Goal: Task Accomplishment & Management: Manage account settings

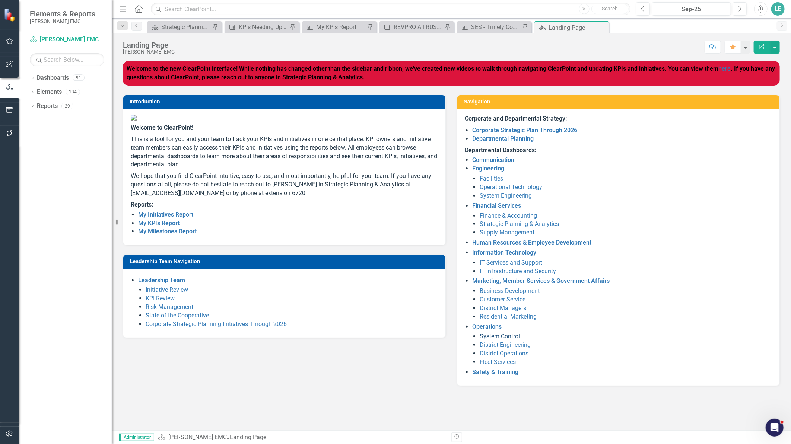
click at [505, 338] on link "System Control" at bounding box center [500, 336] width 40 height 7
click at [509, 336] on link "System Control" at bounding box center [500, 336] width 40 height 7
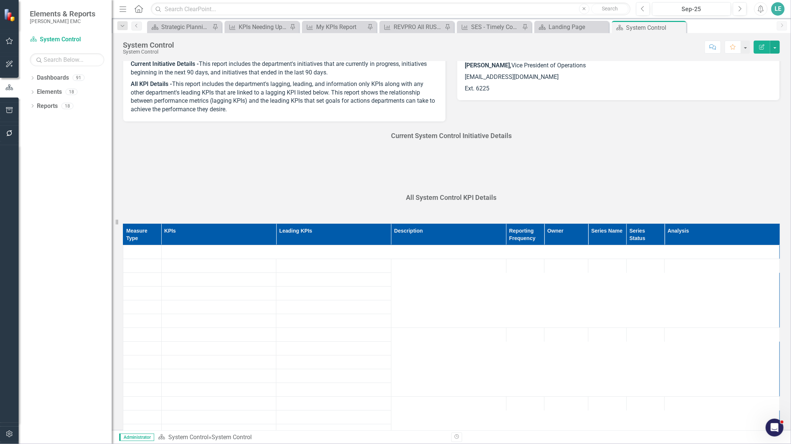
scroll to position [124, 0]
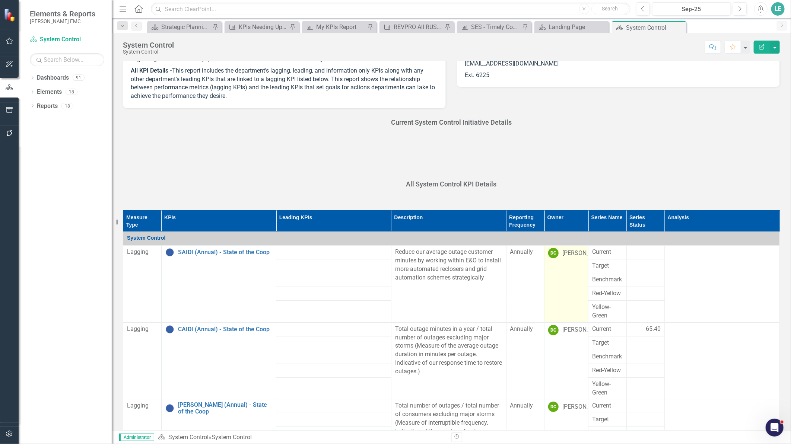
click at [571, 274] on td "DC [PERSON_NAME]" at bounding box center [567, 284] width 44 height 77
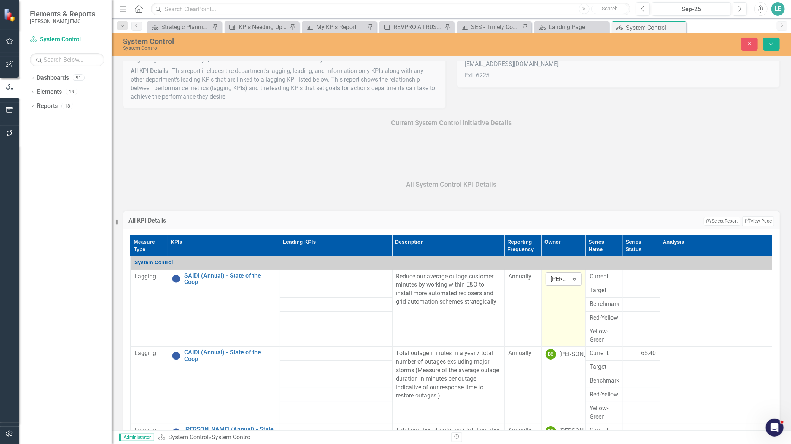
click at [557, 279] on div "[PERSON_NAME]" at bounding box center [560, 279] width 18 height 9
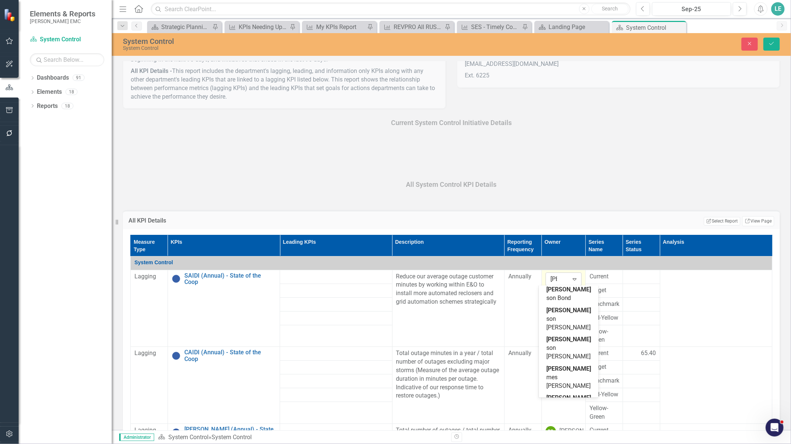
scroll to position [0, 0]
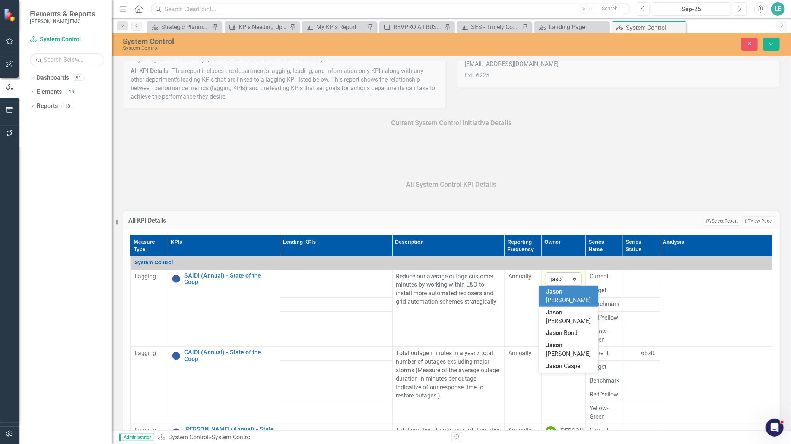
type input "[PERSON_NAME]"
click at [561, 294] on span "[PERSON_NAME]" at bounding box center [569, 291] width 45 height 7
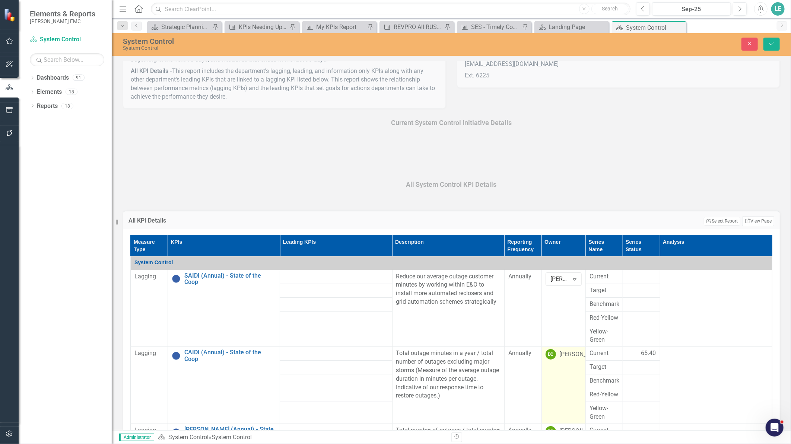
click at [560, 359] on div "[PERSON_NAME]" at bounding box center [582, 355] width 45 height 9
click at [568, 362] on div "Expand" at bounding box center [574, 356] width 13 height 12
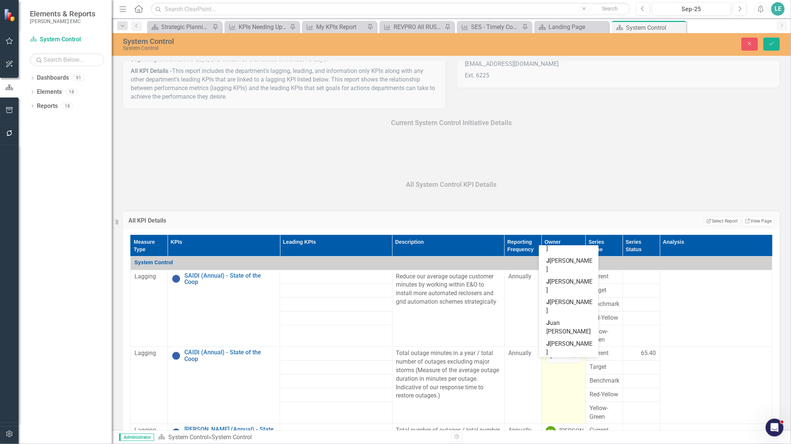
scroll to position [209, 0]
type input "[PERSON_NAME]"
click at [569, 272] on span "[PERSON_NAME] on [PERSON_NAME]" at bounding box center [569, 260] width 45 height 24
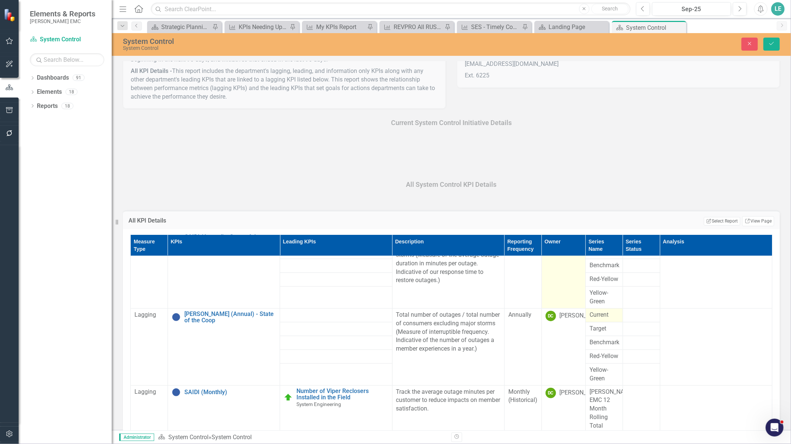
scroll to position [124, 0]
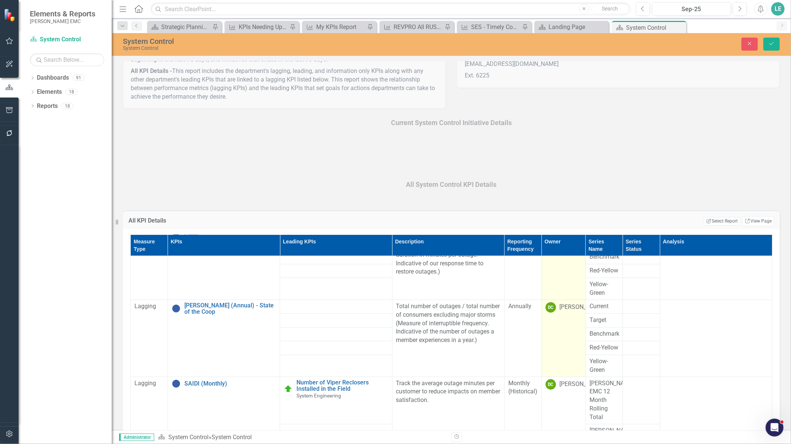
click at [565, 312] on div "[PERSON_NAME]" at bounding box center [582, 307] width 45 height 9
click at [568, 315] on div "Expand" at bounding box center [574, 309] width 13 height 12
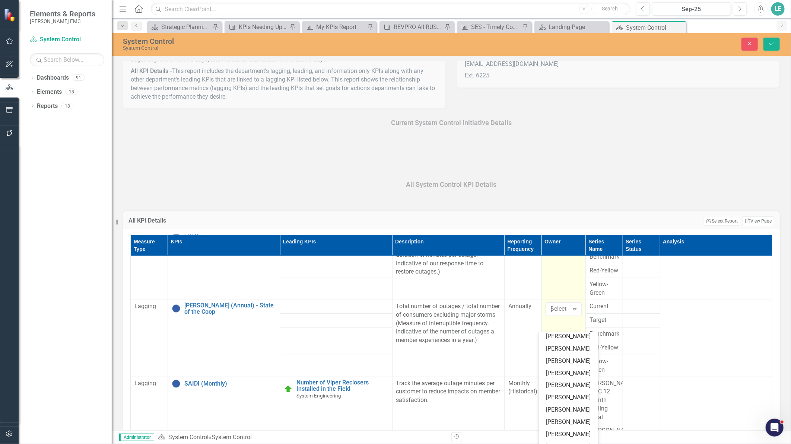
scroll to position [0, 0]
type input "[PERSON_NAME]"
click at [568, 340] on span "[PERSON_NAME]" at bounding box center [569, 343] width 45 height 16
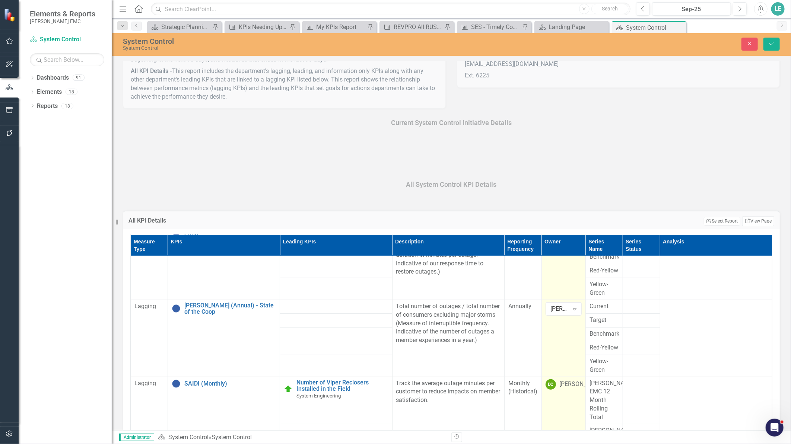
click at [565, 389] on div "[PERSON_NAME]" at bounding box center [582, 384] width 45 height 9
click at [571, 389] on icon "Expand" at bounding box center [574, 386] width 7 height 6
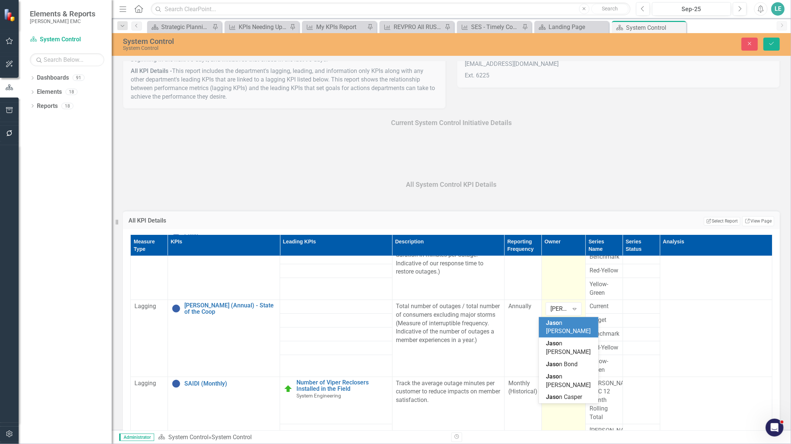
type input "[PERSON_NAME]"
click at [567, 318] on span "[PERSON_NAME]" at bounding box center [569, 311] width 45 height 16
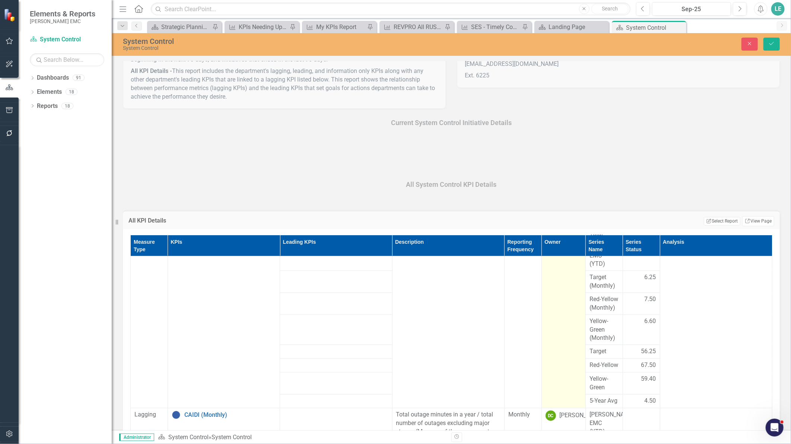
scroll to position [366, 0]
click at [566, 412] on div "[PERSON_NAME]" at bounding box center [582, 416] width 45 height 9
click at [565, 412] on div "[PERSON_NAME]" at bounding box center [582, 416] width 45 height 9
click at [552, 411] on div "[PERSON_NAME] Expand" at bounding box center [564, 417] width 36 height 13
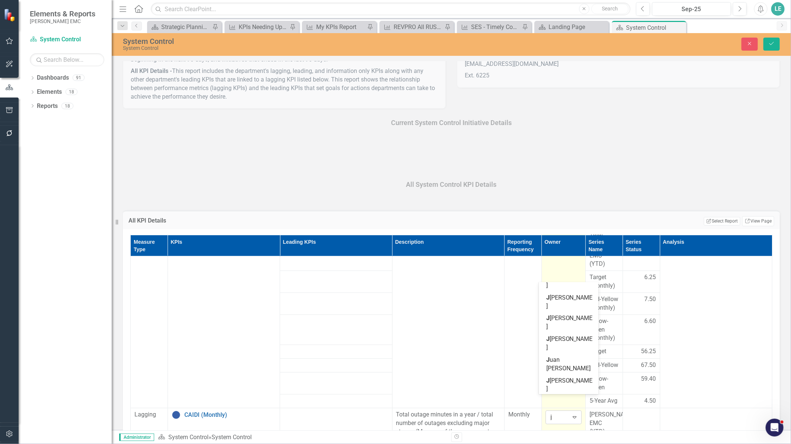
scroll to position [0, 0]
type input "[PERSON_NAME]"
click at [579, 310] on div "[PERSON_NAME]" at bounding box center [571, 300] width 48 height 17
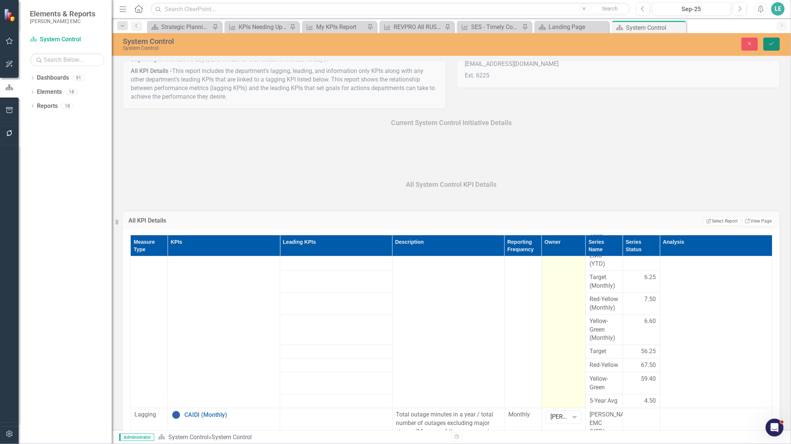
click at [772, 48] on button "Save" at bounding box center [772, 44] width 16 height 13
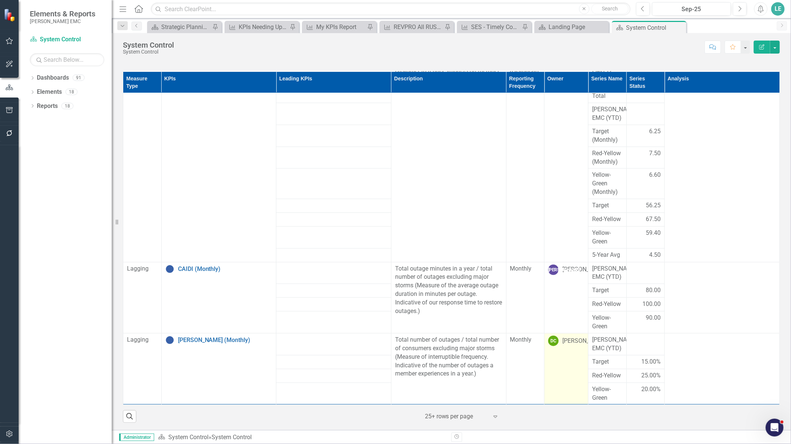
scroll to position [283, 0]
click at [563, 345] on div "[PERSON_NAME]" at bounding box center [585, 341] width 45 height 9
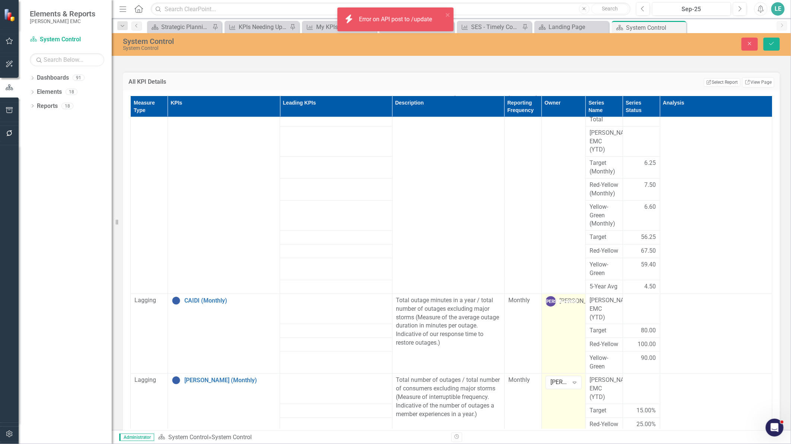
scroll to position [366, 0]
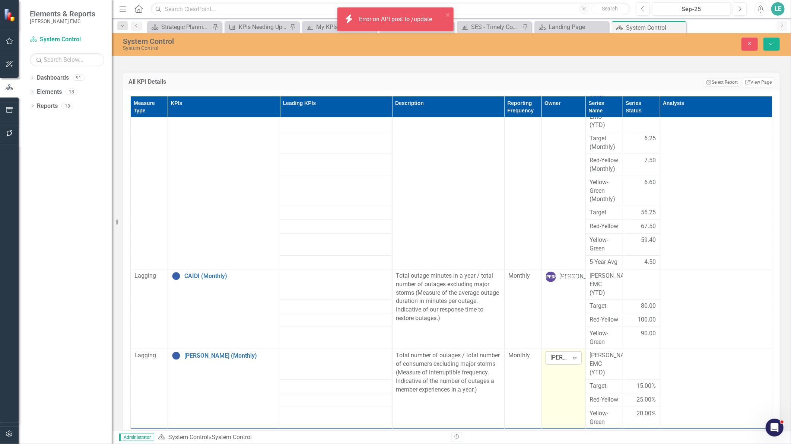
click at [568, 352] on div "Expand" at bounding box center [574, 358] width 13 height 12
type input "[PERSON_NAME]"
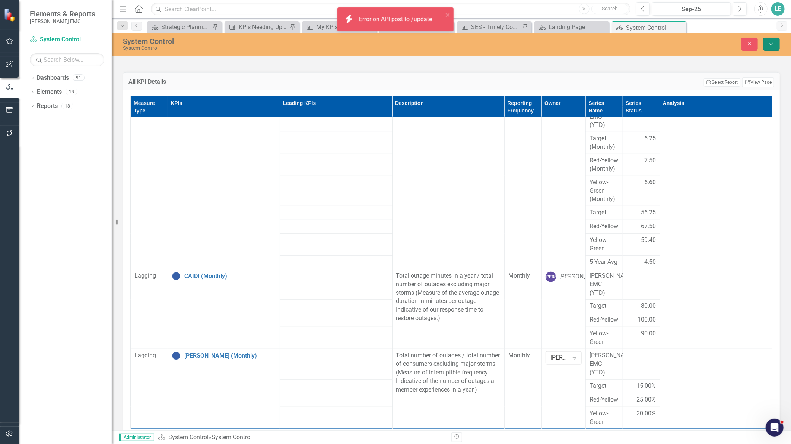
click at [775, 42] on icon "Save" at bounding box center [772, 43] width 7 height 5
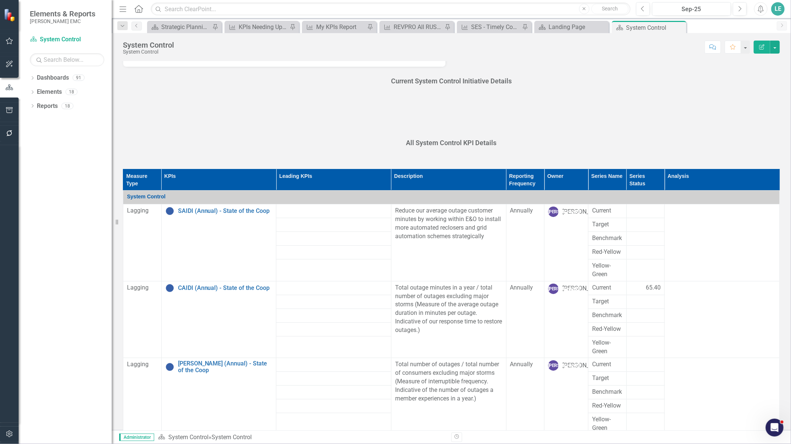
scroll to position [41, 0]
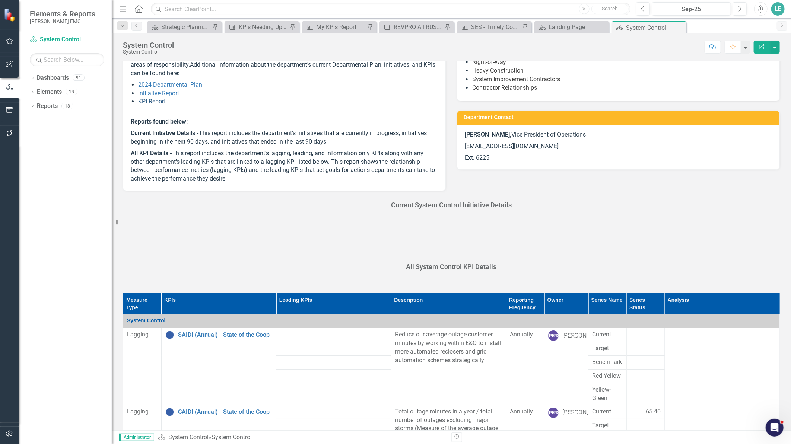
click at [155, 103] on link "KPI Report" at bounding box center [152, 101] width 28 height 7
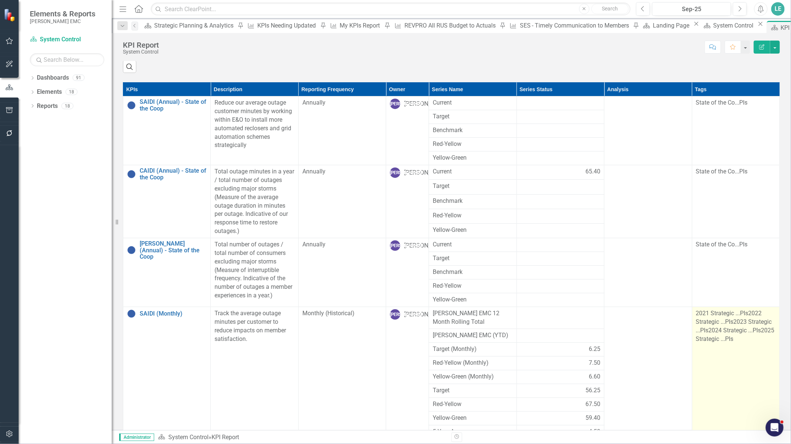
scroll to position [171, 0]
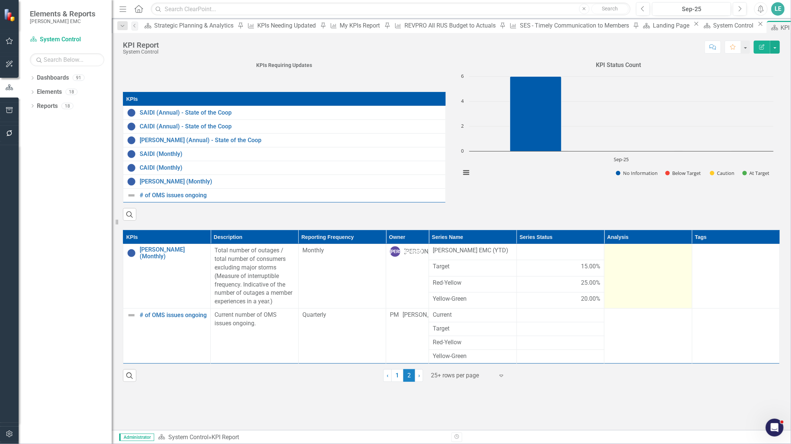
scroll to position [0, 0]
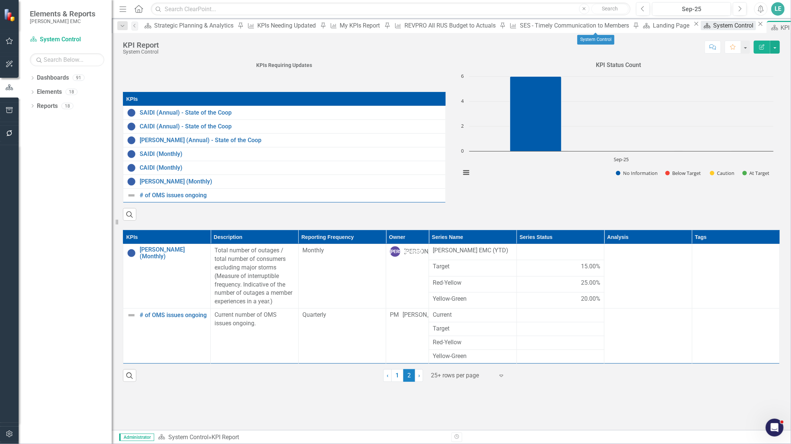
click at [713, 28] on div "System Control" at bounding box center [734, 25] width 42 height 9
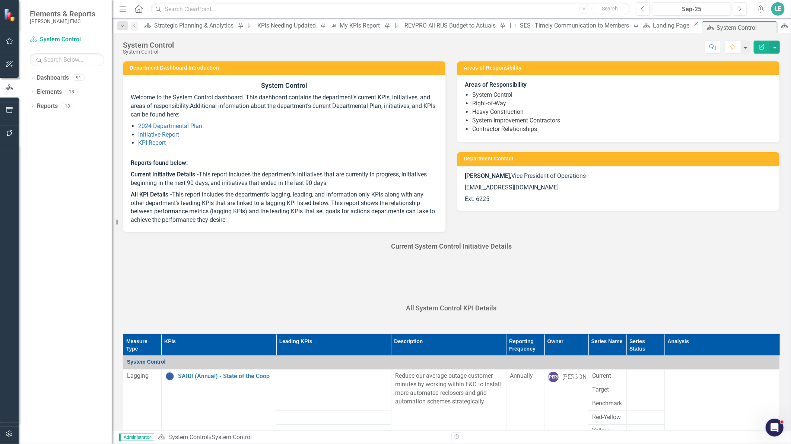
click at [5, 430] on button "button" at bounding box center [9, 435] width 17 height 16
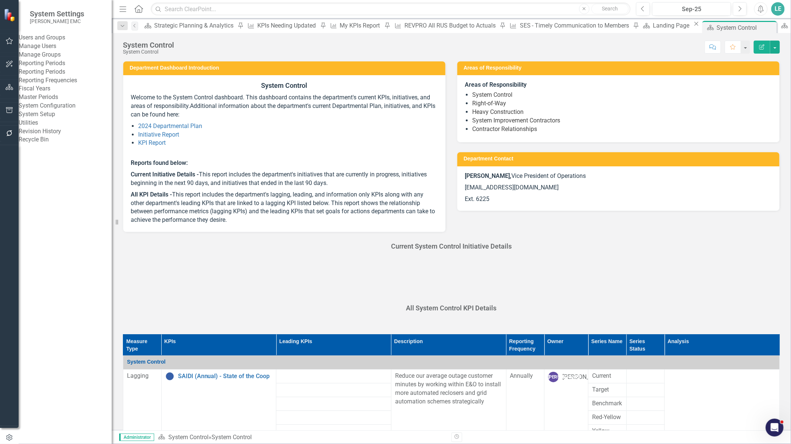
click at [48, 51] on link "Manage Users" at bounding box center [65, 46] width 93 height 9
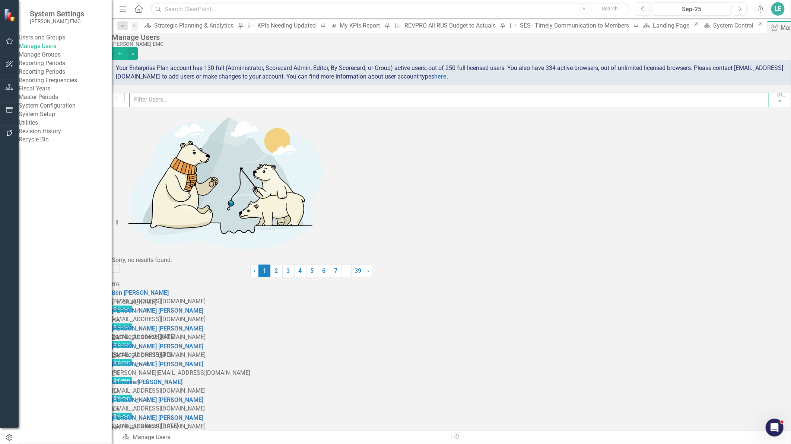
click at [216, 101] on input "text" at bounding box center [449, 100] width 640 height 15
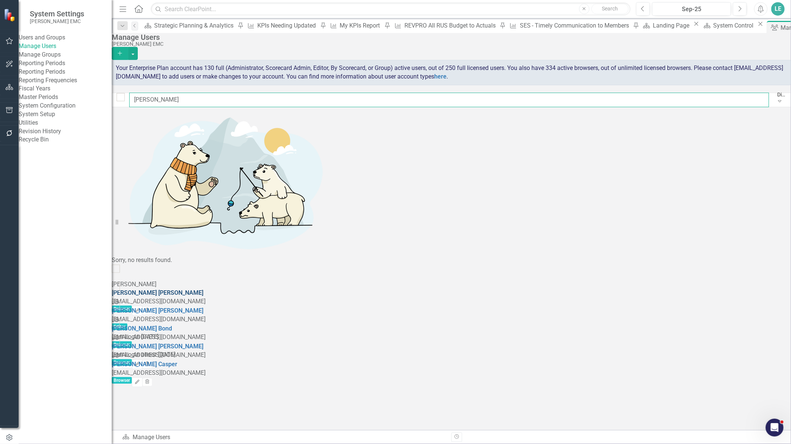
type input "[PERSON_NAME]"
click at [203, 289] on link "[PERSON_NAME]" at bounding box center [158, 292] width 92 height 7
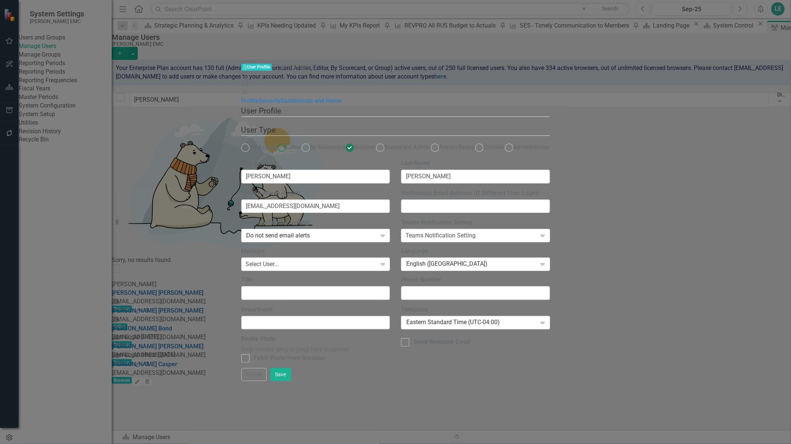
click at [302, 144] on span "Editor" at bounding box center [294, 147] width 16 height 7
click at [288, 142] on input "Editor" at bounding box center [282, 148] width 12 height 12
radio input "true"
click at [291, 381] on button "Save" at bounding box center [280, 374] width 21 height 13
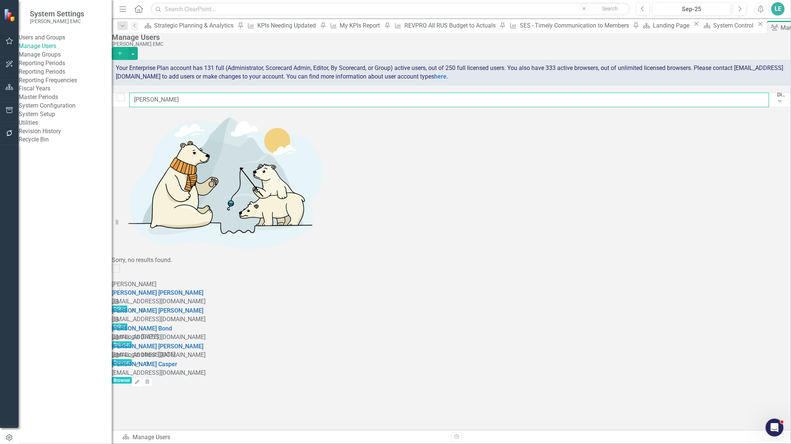
drag, startPoint x: 183, startPoint y: 100, endPoint x: 142, endPoint y: 104, distance: 41.2
click at [142, 104] on input "[PERSON_NAME]" at bounding box center [449, 100] width 640 height 15
click at [8, 132] on icon "button" at bounding box center [9, 133] width 6 height 6
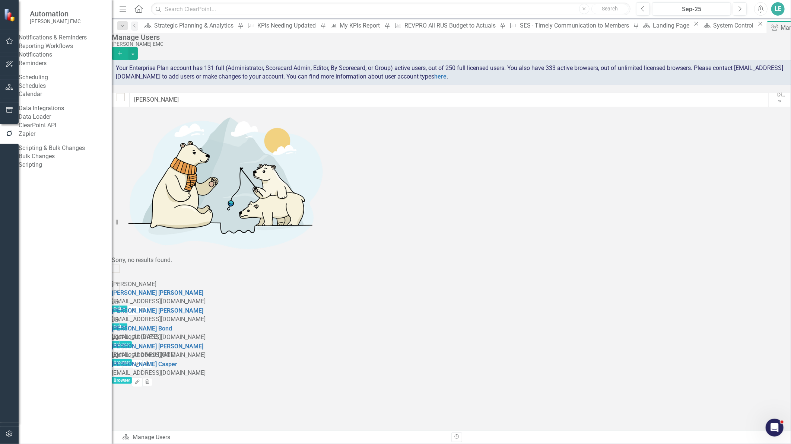
click at [50, 59] on link "Notifications" at bounding box center [65, 55] width 93 height 9
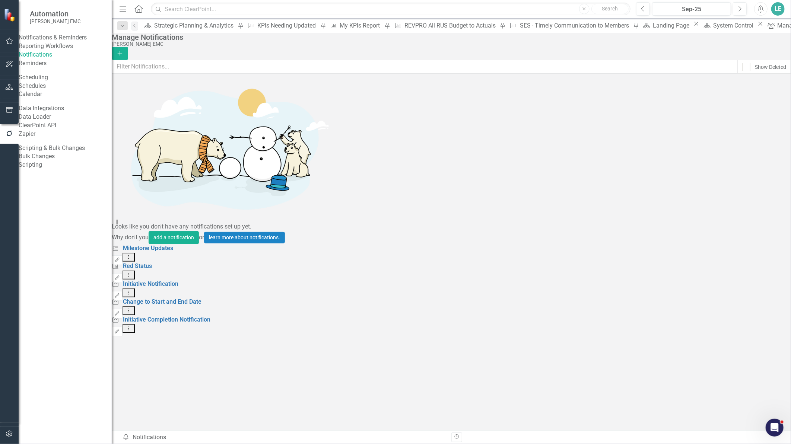
click at [50, 68] on link "Reminders" at bounding box center [65, 63] width 93 height 9
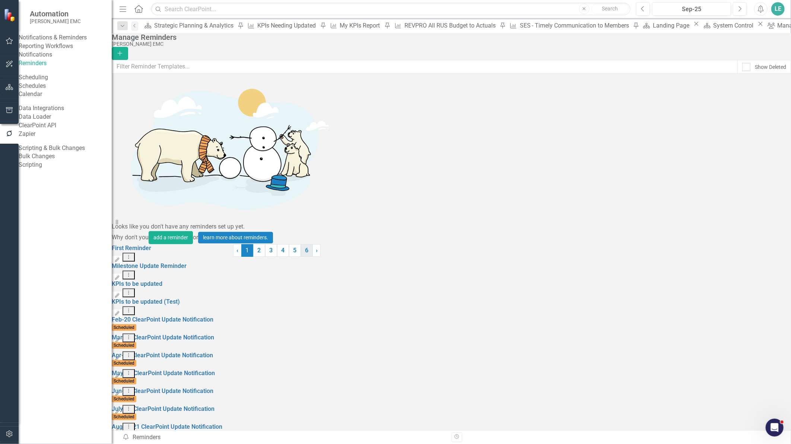
click at [313, 257] on link "6" at bounding box center [307, 250] width 12 height 13
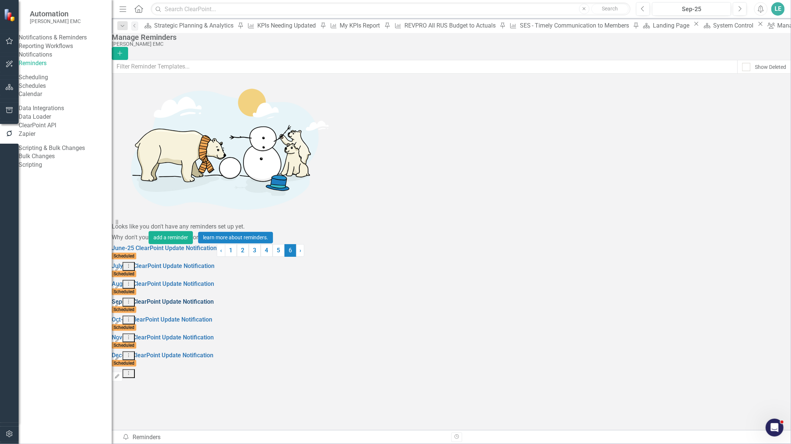
click at [186, 298] on link "Sep-25 ClearPoint Update Notification" at bounding box center [163, 301] width 102 height 7
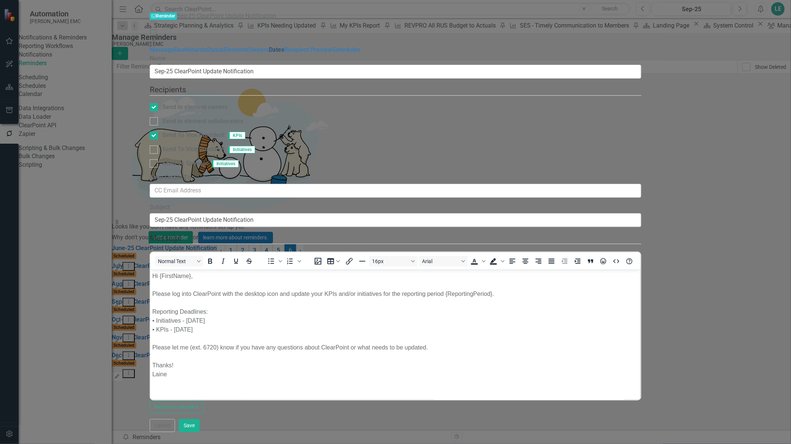
click at [269, 53] on link "Dates" at bounding box center [276, 49] width 15 height 7
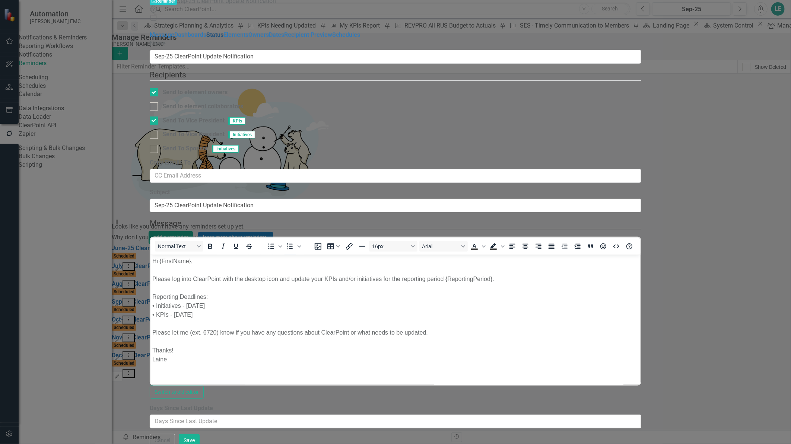
click at [206, 38] on link "Status" at bounding box center [214, 34] width 17 height 7
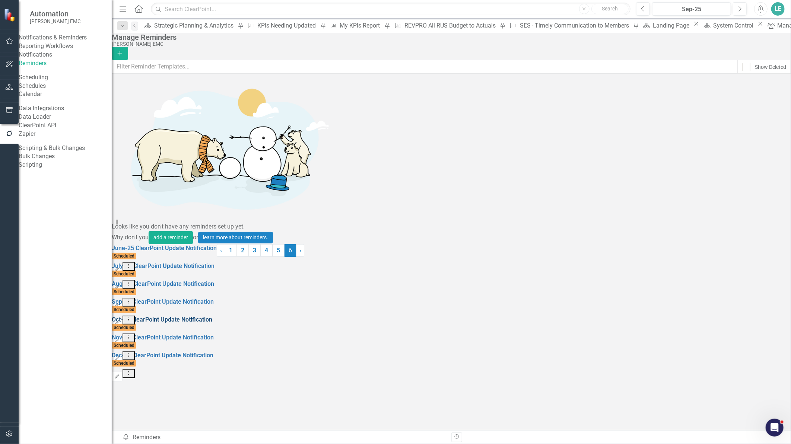
click at [165, 316] on link "Oct-25 ClearPoint Update Notification" at bounding box center [162, 319] width 101 height 7
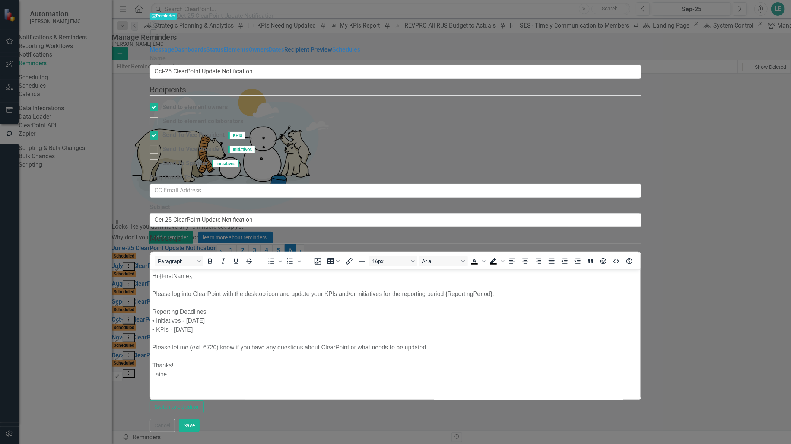
click at [284, 53] on link "Recipient Preview" at bounding box center [308, 49] width 48 height 7
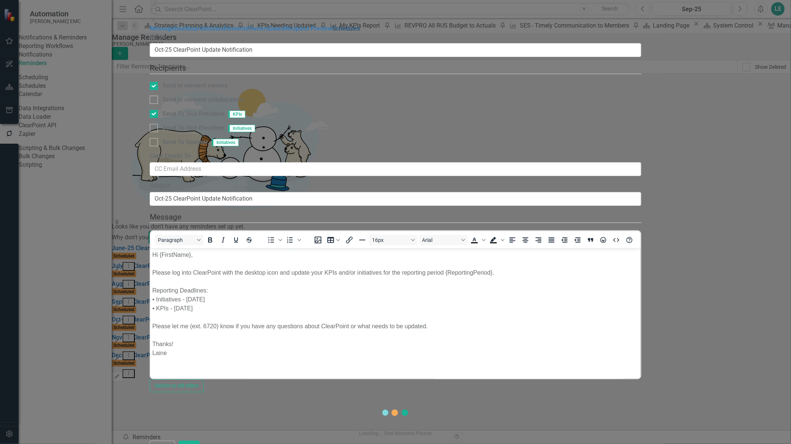
click at [332, 32] on link "Schedules" at bounding box center [346, 28] width 28 height 7
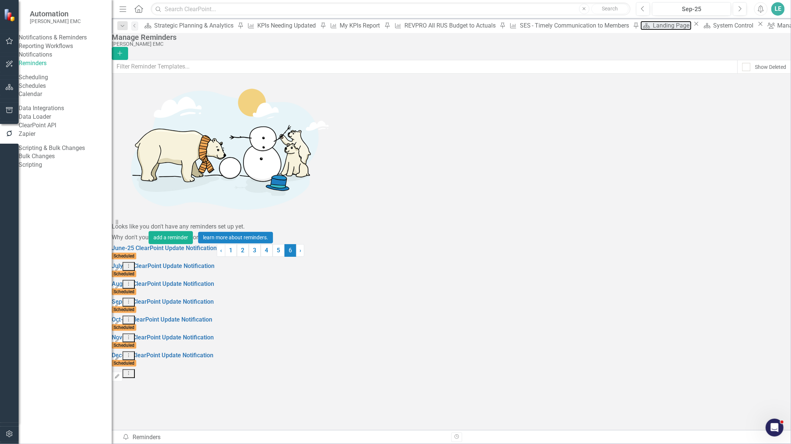
drag, startPoint x: 423, startPoint y: 28, endPoint x: 2, endPoint y: 235, distance: 469.3
click at [653, 28] on div "Landing Page" at bounding box center [672, 25] width 39 height 9
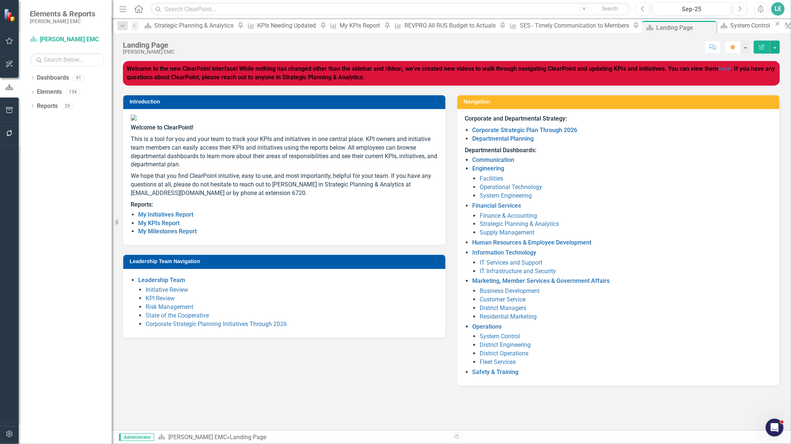
click at [158, 228] on li "My KPIs Report" at bounding box center [288, 223] width 300 height 9
click at [169, 227] on link "My KPIs Report" at bounding box center [158, 223] width 41 height 7
